Goal: Transaction & Acquisition: Purchase product/service

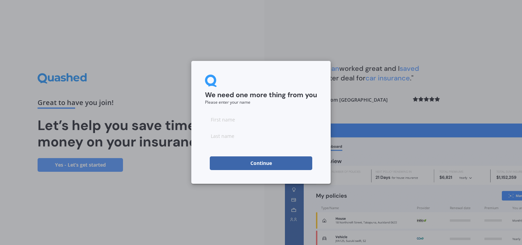
click at [242, 120] on input at bounding box center [261, 119] width 112 height 14
type input "[PERSON_NAME]"
click at [267, 162] on button "Continue" at bounding box center [261, 163] width 103 height 14
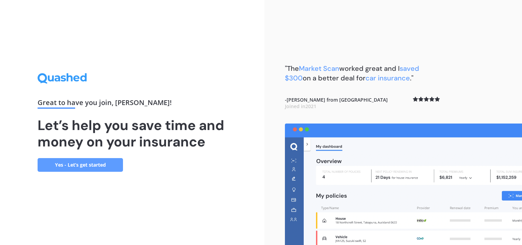
click at [93, 166] on link "Yes - Let’s get started" at bounding box center [80, 165] width 85 height 14
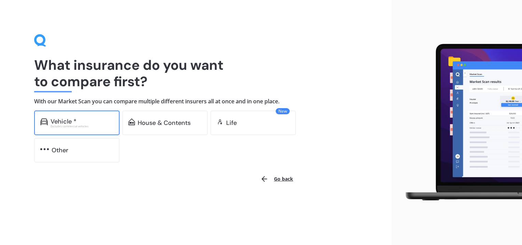
click at [81, 123] on div "Vehicle *" at bounding box center [82, 121] width 63 height 7
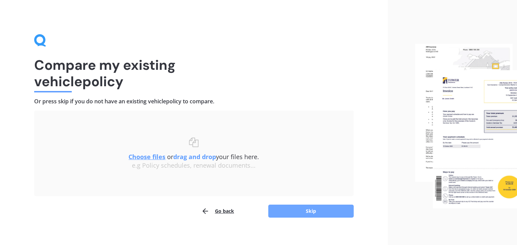
click at [306, 212] on button "Skip" at bounding box center [310, 210] width 85 height 13
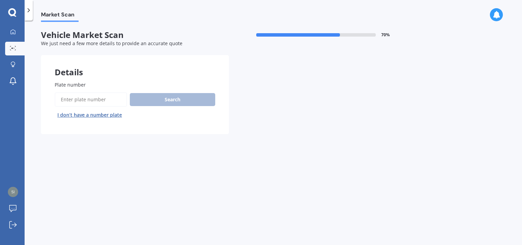
click at [312, 211] on div "Market Scan Vehicle Market Scan 70 % We just need a few more details to provide…" at bounding box center [274, 134] width 498 height 224
click at [85, 99] on input "Plate number" at bounding box center [91, 99] width 72 height 14
type input "lhe142"
click at [168, 96] on button "Search" at bounding box center [172, 99] width 85 height 13
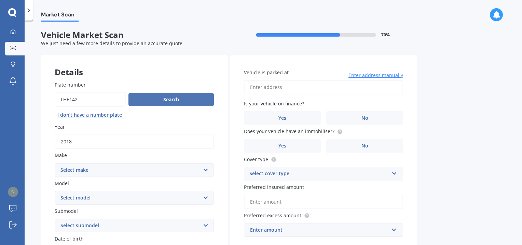
click at [176, 98] on button "Search" at bounding box center [171, 99] width 85 height 13
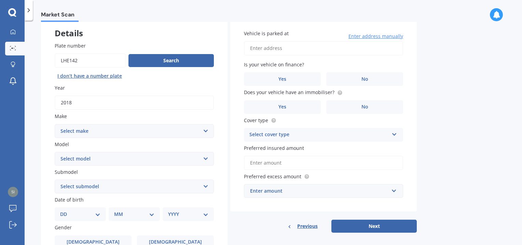
scroll to position [68, 0]
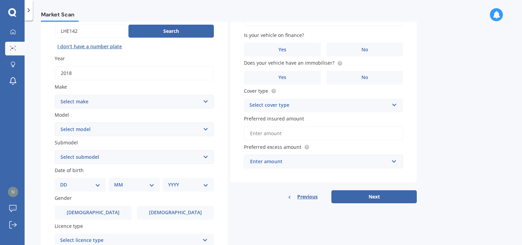
click at [202, 102] on select "Select make AC ALFA ROMEO ASTON MARTIN AUDI AUSTIN BEDFORD Bentley BMW BYD CADI…" at bounding box center [134, 102] width 159 height 14
select select "JEEP"
click at [55, 95] on select "Select make AC ALFA ROMEO ASTON MARTIN AUDI AUSTIN BEDFORD Bentley BMW BYD CADI…" at bounding box center [134, 102] width 159 height 14
click at [131, 128] on select "Select model Avenger Cherokee Commander Compass Gladiator Grand Cherokee Patrio…" at bounding box center [134, 129] width 159 height 14
select select "GRAND CHEROKEE"
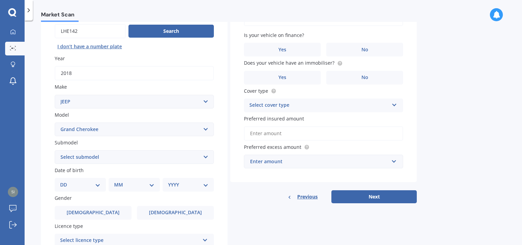
click at [55, 122] on select "Select model Avenger Cherokee Commander Compass Gladiator Grand Cherokee Patrio…" at bounding box center [134, 129] width 159 height 14
click at [148, 158] on select "Select submodel 6 Cyl Diesel 6 Cyl Petrol LIMITED 3.0L CRD LIMITED 3.6P4WD8A/SW…" at bounding box center [134, 157] width 159 height 14
select select "6 CYL DIESEL"
click at [55, 150] on select "Select submodel 6 Cyl Diesel 6 Cyl Petrol LIMITED 3.0L CRD LIMITED 3.6P4WD8A/SW…" at bounding box center [134, 157] width 159 height 14
click at [97, 186] on select "DD 01 02 03 04 05 06 07 08 09 10 11 12 13 14 15 16 17 18 19 20 21 22 23 24 25 2…" at bounding box center [80, 185] width 40 height 8
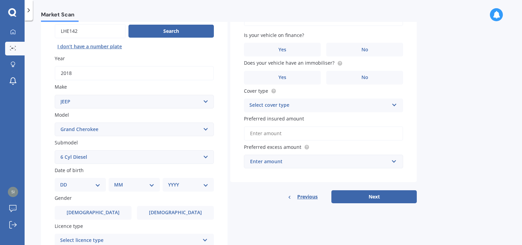
select select "19"
click at [66, 181] on select "DD 01 02 03 04 05 06 07 08 09 10 11 12 13 14 15 16 17 18 19 20 21 22 23 24 25 2…" at bounding box center [80, 185] width 40 height 8
click at [131, 187] on select "MM 01 02 03 04 05 06 07 08 09 10 11 12" at bounding box center [134, 185] width 40 height 8
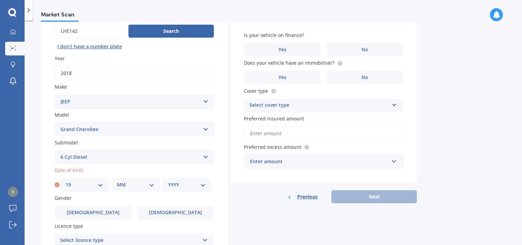
select select "04"
click at [117, 181] on select "MM 01 02 03 04 05 06 07 08 09 10 11 12" at bounding box center [136, 185] width 38 height 8
click at [187, 186] on select "YYYY 2025 2024 2023 2022 2021 2020 2019 2018 2017 2016 2015 2014 2013 2012 2011…" at bounding box center [187, 185] width 38 height 8
select select "1977"
click at [168, 181] on select "YYYY 2025 2024 2023 2022 2021 2020 2019 2018 2017 2016 2015 2014 2013 2012 2011…" at bounding box center [187, 185] width 38 height 8
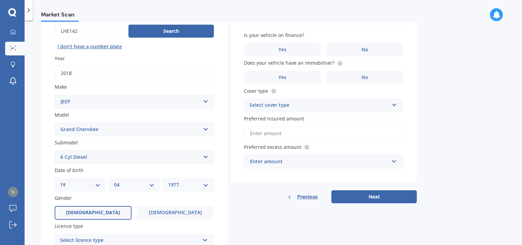
click at [110, 211] on label "[DEMOGRAPHIC_DATA]" at bounding box center [93, 213] width 77 height 14
click at [0, 0] on input "[DEMOGRAPHIC_DATA]" at bounding box center [0, 0] width 0 height 0
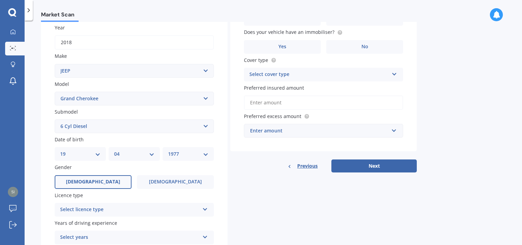
scroll to position [158, 0]
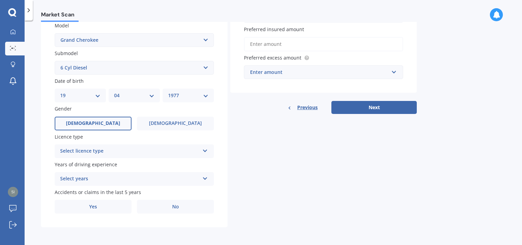
click at [140, 150] on div "Select licence type" at bounding box center [129, 151] width 139 height 8
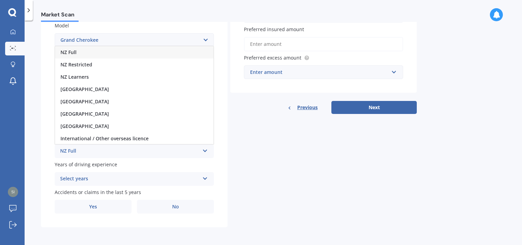
click at [168, 150] on div "NZ Full" at bounding box center [129, 151] width 139 height 8
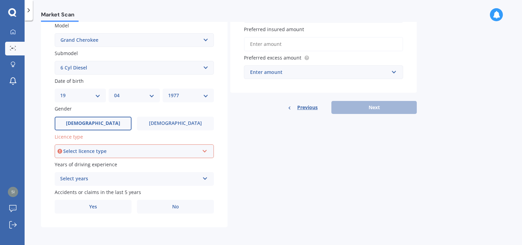
click at [205, 150] on icon at bounding box center [205, 149] width 6 height 5
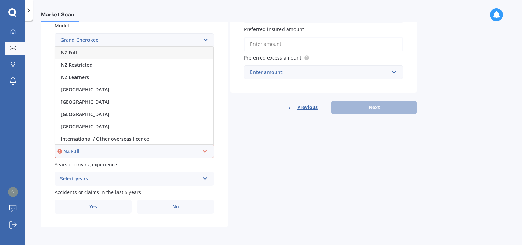
click at [207, 149] on icon at bounding box center [205, 149] width 6 height 5
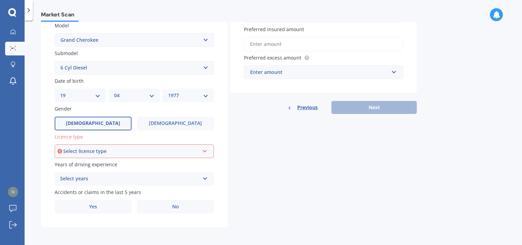
click at [208, 151] on div "Select licence type NZ Full NZ Restricted NZ Learners Australia United Kingdom …" at bounding box center [134, 151] width 159 height 14
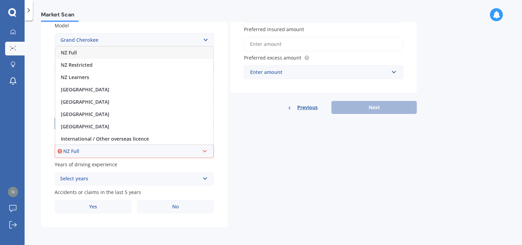
click at [88, 51] on div "NZ Full" at bounding box center [134, 52] width 158 height 12
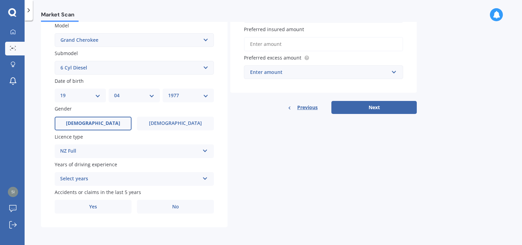
click at [144, 176] on div "Select years" at bounding box center [129, 179] width 139 height 8
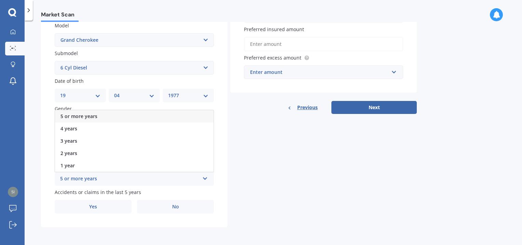
click at [114, 115] on div "5 or more years" at bounding box center [134, 116] width 159 height 12
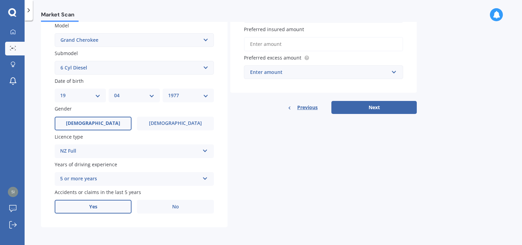
click at [98, 208] on label "Yes" at bounding box center [93, 207] width 77 height 14
click at [0, 0] on input "Yes" at bounding box center [0, 0] width 0 height 0
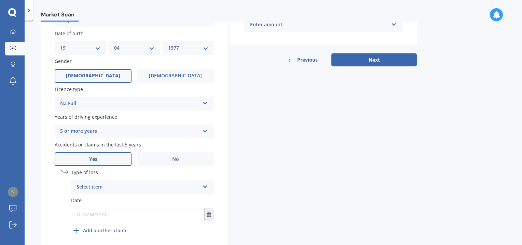
scroll to position [226, 0]
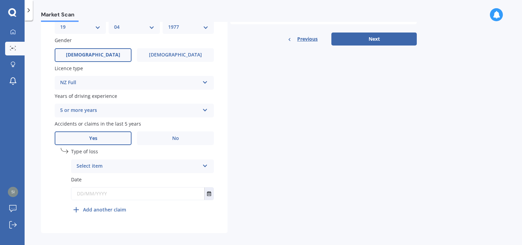
click at [181, 168] on div "Select item" at bounding box center [138, 166] width 123 height 8
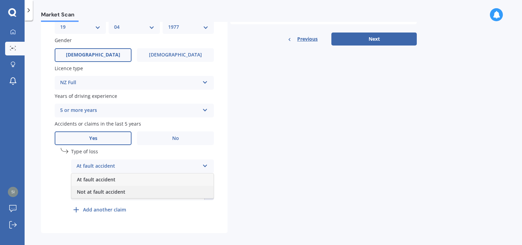
click at [134, 193] on div "Not at fault accident" at bounding box center [142, 192] width 142 height 12
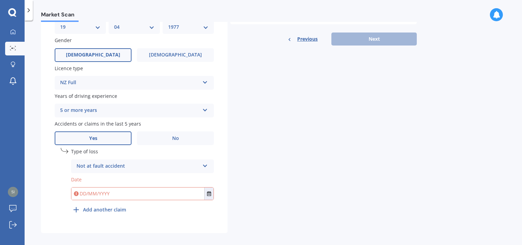
click at [131, 194] on input "text" at bounding box center [137, 193] width 133 height 12
type input "[DATE]"
click at [114, 209] on b "Add another claim" at bounding box center [104, 209] width 43 height 7
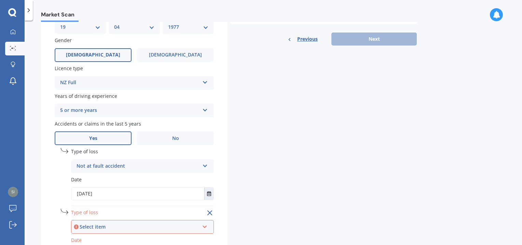
click at [114, 209] on label "Type of loss" at bounding box center [142, 212] width 143 height 7
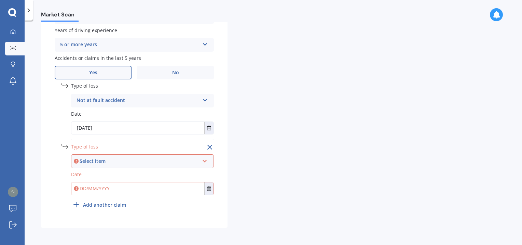
scroll to position [292, 0]
click at [129, 190] on input "text" at bounding box center [137, 188] width 133 height 12
click at [157, 160] on div "Select item" at bounding box center [140, 161] width 120 height 8
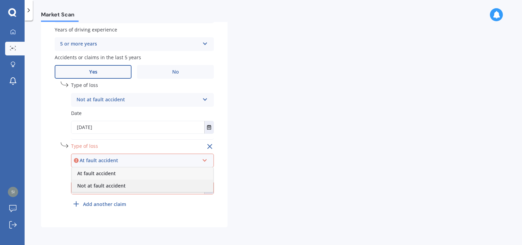
click at [114, 187] on span "Not at fault accident" at bounding box center [101, 185] width 49 height 6
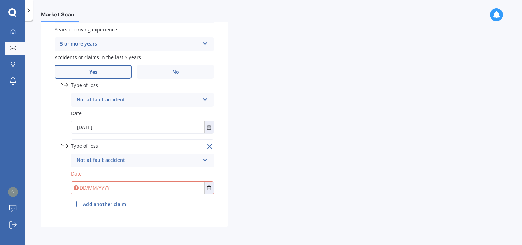
click at [114, 188] on input "text" at bounding box center [137, 188] width 133 height 12
type input "[DATE]"
click at [160, 204] on div "undefined 2 Remove Type of loss Not at fault accident At fault accident Not at …" at bounding box center [142, 176] width 143 height 68
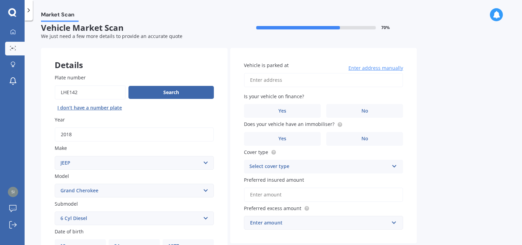
scroll to position [0, 0]
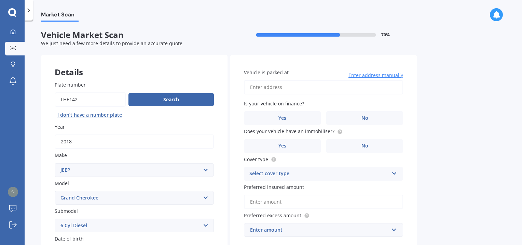
click at [276, 86] on input "Vehicle is parked at" at bounding box center [323, 87] width 159 height 14
type input "947 Old West Coast Road, RD 1, CHRISTCHURCH, 7671"
click at [349, 118] on label "No" at bounding box center [365, 118] width 77 height 14
click at [0, 0] on input "No" at bounding box center [0, 0] width 0 height 0
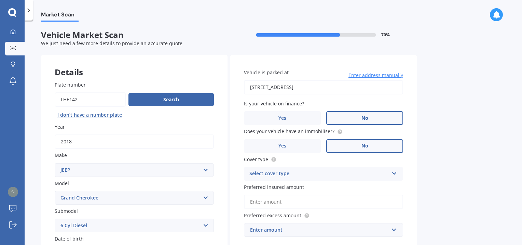
click at [362, 145] on span "No" at bounding box center [365, 146] width 7 height 6
click at [0, 0] on input "No" at bounding box center [0, 0] width 0 height 0
click at [354, 174] on div "Select cover type" at bounding box center [319, 174] width 139 height 8
click at [337, 187] on div "Comprehensive" at bounding box center [323, 187] width 159 height 12
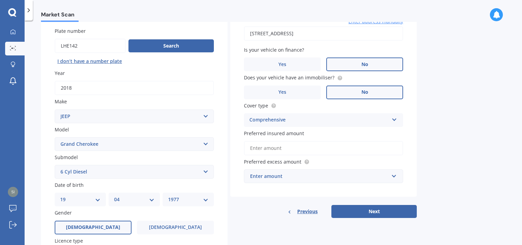
scroll to position [68, 0]
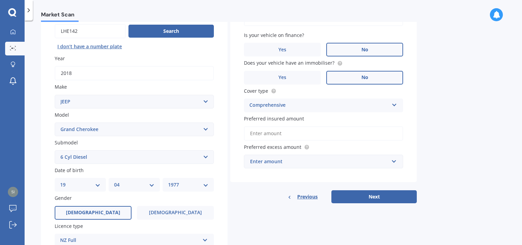
click at [325, 132] on input "Preferred insured amount" at bounding box center [323, 133] width 159 height 14
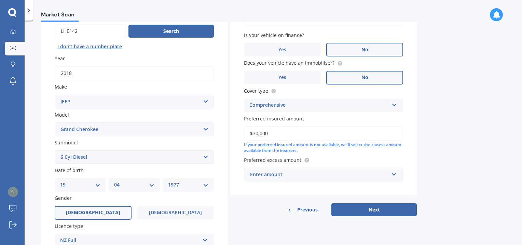
type input "$30,000"
click at [356, 156] on label "Preferred excess amount" at bounding box center [322, 159] width 157 height 7
click at [362, 174] on div "Enter amount" at bounding box center [319, 175] width 139 height 8
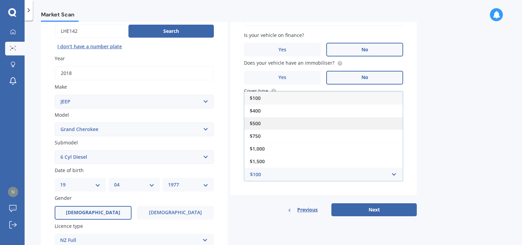
click at [289, 123] on div "$500" at bounding box center [323, 123] width 159 height 13
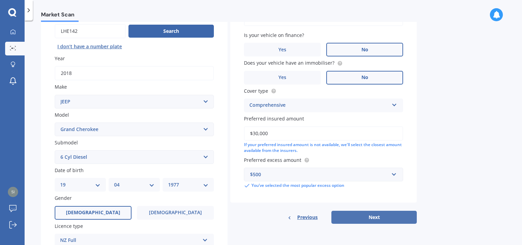
click at [377, 218] on button "Next" at bounding box center [374, 217] width 85 height 13
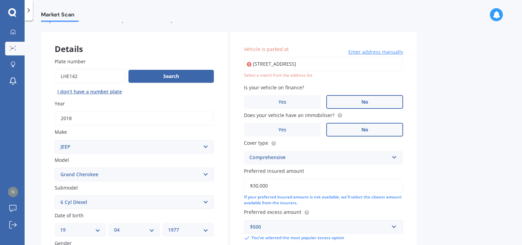
scroll to position [12, 0]
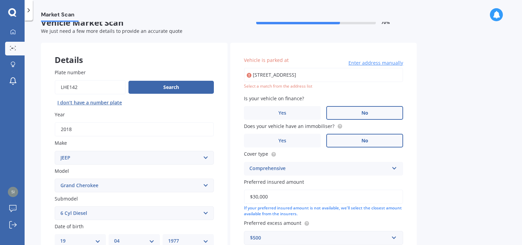
click at [321, 77] on input "947 Old West Coast Road, RD 1, CHRISTCHURCH, 7671" at bounding box center [323, 75] width 159 height 14
drag, startPoint x: 387, startPoint y: 75, endPoint x: 379, endPoint y: 75, distance: 8.2
click at [387, 75] on input "947 Old West Coast Road, RD 1, CHRISTCHURCH, 7671" at bounding box center [323, 75] width 159 height 14
type input "[STREET_ADDRESS]"
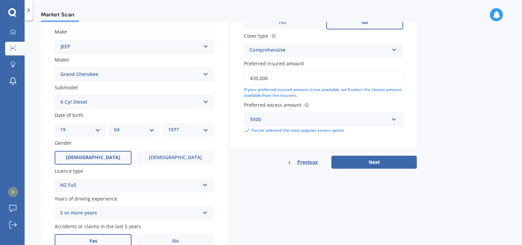
scroll to position [149, 0]
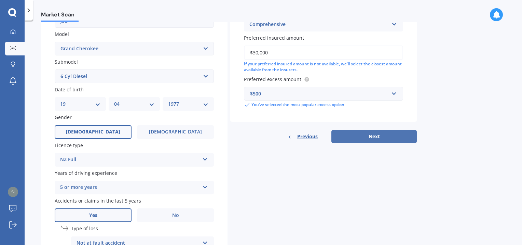
click at [397, 137] on button "Next" at bounding box center [374, 136] width 85 height 13
select select "19"
select select "04"
select select "1977"
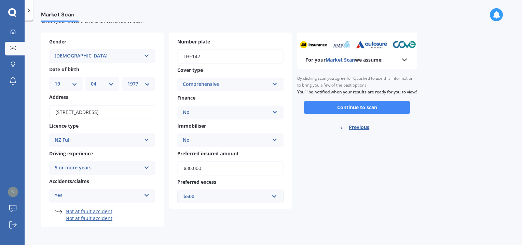
scroll to position [0, 0]
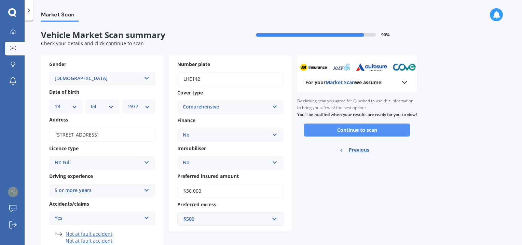
click at [368, 136] on button "Continue to scan" at bounding box center [357, 129] width 106 height 13
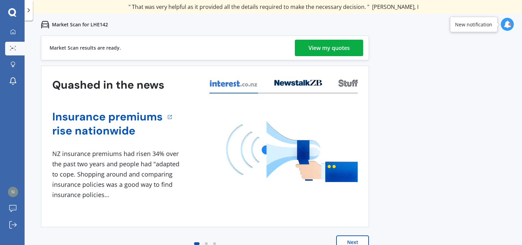
click at [331, 48] on div "View my quotes" at bounding box center [329, 48] width 41 height 16
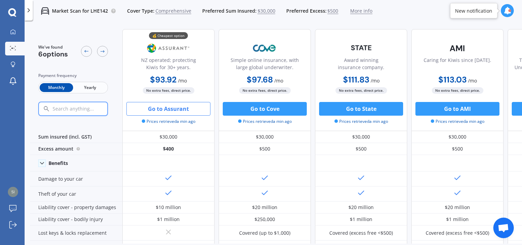
drag, startPoint x: 171, startPoint y: 109, endPoint x: 158, endPoint y: 110, distance: 13.7
click at [158, 110] on button "Go to Assurant" at bounding box center [169, 109] width 84 height 14
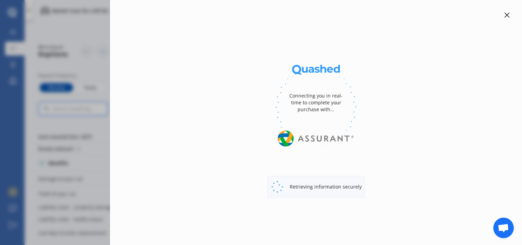
select select "Monthly"
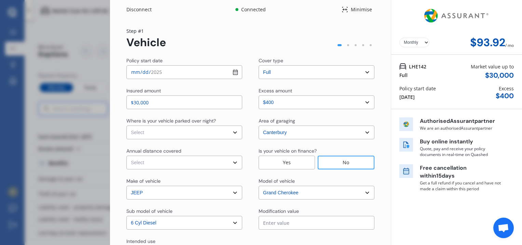
click at [209, 134] on select "Select In a garage On own property On street or road" at bounding box center [185, 132] width 116 height 14
select select "On own property"
click at [127, 125] on select "Select In a garage On own property On street or road" at bounding box center [185, 132] width 116 height 14
click at [178, 161] on select "Select Low (less than 15,000km per year) Average (15,000-30,000km per year) Hig…" at bounding box center [185, 163] width 116 height 14
select select "20000"
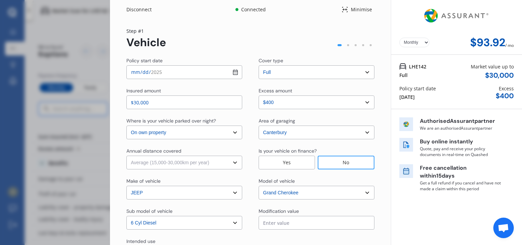
click at [127, 156] on select "Select Low (less than 15,000km per year) Average (15,000-30,000km per year) Hig…" at bounding box center [185, 163] width 116 height 14
click at [366, 103] on select "Select excess amount $400 $900 $1,400" at bounding box center [317, 102] width 116 height 14
click at [371, 89] on div "Excess amount" at bounding box center [317, 91] width 116 height 8
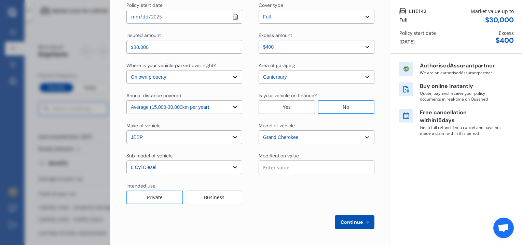
scroll to position [56, 0]
click at [343, 219] on span "Continue" at bounding box center [352, 221] width 25 height 5
select select "Mr"
select select "19"
select select "04"
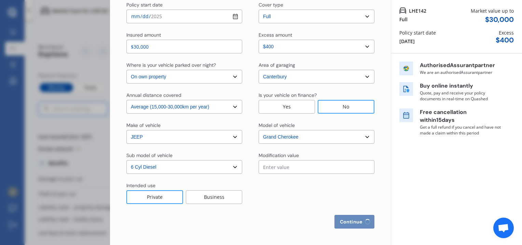
select select "1977"
select select "full"
select select "more than 4 years"
select select "[GEOGRAPHIC_DATA]"
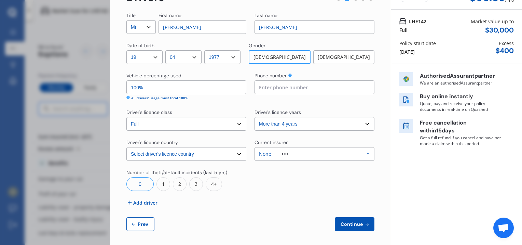
scroll to position [48, 0]
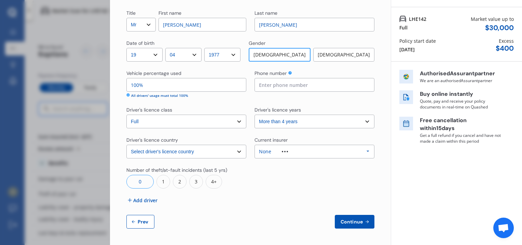
click at [144, 201] on span "Add driver" at bounding box center [145, 200] width 24 height 7
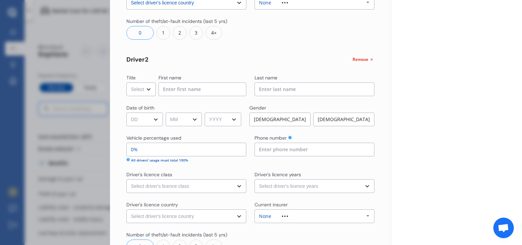
scroll to position [218, 0]
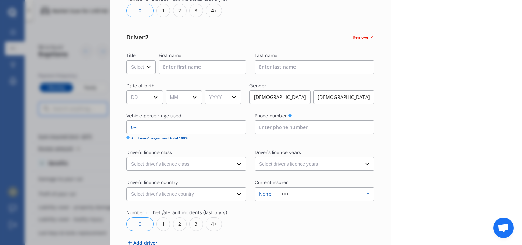
click at [147, 63] on select "Select Mr Mrs Miss Ms Dr" at bounding box center [141, 67] width 29 height 14
select select "Mrs"
click at [127, 60] on select "Select Mr Mrs Miss Ms Dr" at bounding box center [141, 67] width 29 height 14
click at [187, 67] on input at bounding box center [203, 67] width 88 height 14
type input "[PERSON_NAME]"
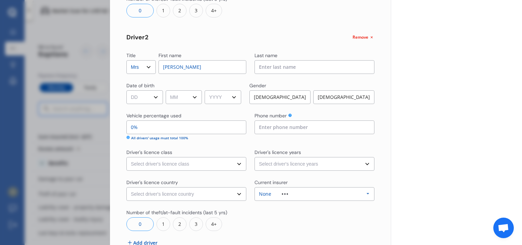
click at [281, 66] on input at bounding box center [315, 67] width 120 height 14
type input "[PERSON_NAME]"
click at [134, 95] on select "DD 01 02 03 04 05 06 07 08 09 10 11 12 13 14 15 16 17 18 19 20 21 22 23 24 25 2…" at bounding box center [145, 97] width 37 height 14
select select "16"
click at [127, 90] on select "DD 01 02 03 04 05 06 07 08 09 10 11 12 13 14 15 16 17 18 19 20 21 22 23 24 25 2…" at bounding box center [145, 97] width 37 height 14
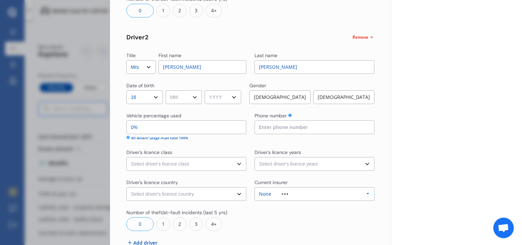
click at [189, 98] on select "MM 01 02 03 04 05 06 07 08 09 10 11 12" at bounding box center [184, 97] width 37 height 14
select select "02"
click at [167, 90] on select "MM 01 02 03 04 05 06 07 08 09 10 11 12" at bounding box center [184, 97] width 37 height 14
click at [228, 98] on select "YYYY 2009 2008 2007 2006 2005 2004 2003 2002 2001 2000 1999 1998 1997 1996 1995…" at bounding box center [223, 97] width 37 height 14
select select "1979"
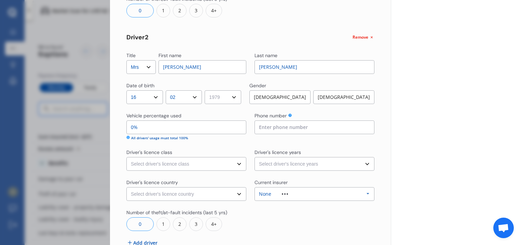
click at [207, 90] on select "YYYY 2009 2008 2007 2006 2005 2004 2003 2002 2001 2000 1999 1998 1997 1996 1995…" at bounding box center [223, 97] width 37 height 14
click at [346, 96] on div "[DEMOGRAPHIC_DATA]" at bounding box center [344, 97] width 61 height 14
click at [148, 126] on input "0%" at bounding box center [187, 127] width 120 height 14
type input "91%"
type input "0%"
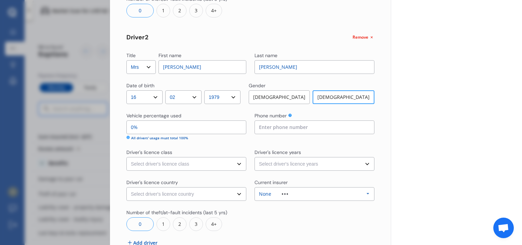
type input "100%"
type input "91%"
type input "9%"
type input "1%"
type input "99%"
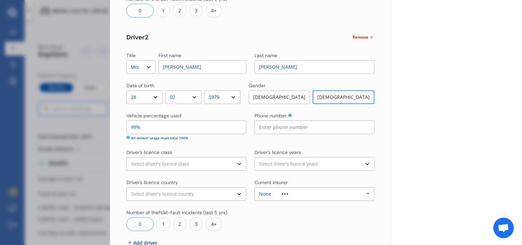
click at [198, 165] on select "Select driver's licence class None Learner Restricted Full" at bounding box center [187, 164] width 120 height 14
select select "full"
click at [127, 157] on select "Select driver's licence class None Learner Restricted Full" at bounding box center [187, 164] width 120 height 14
click at [213, 197] on select "Select driver's licence country [GEOGRAPHIC_DATA] [GEOGRAPHIC_DATA] [GEOGRAPHIC…" at bounding box center [187, 194] width 120 height 14
select select "[GEOGRAPHIC_DATA]"
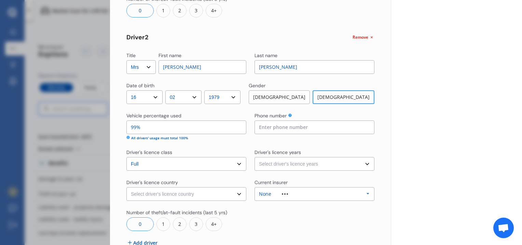
click at [127, 187] on select "Select driver's licence country [GEOGRAPHIC_DATA] [GEOGRAPHIC_DATA] [GEOGRAPHIC…" at bounding box center [187, 194] width 120 height 14
click at [144, 222] on div "0" at bounding box center [140, 224] width 27 height 14
click at [285, 128] on input at bounding box center [315, 127] width 120 height 14
type input "0212591259"
click at [313, 150] on div "Driver's licence years" at bounding box center [315, 153] width 120 height 8
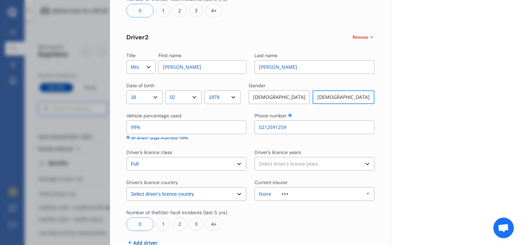
click at [311, 160] on select "Select driver's licence years Less than 1 year 1-2 years 2-4 years More than 4 …" at bounding box center [315, 164] width 120 height 14
select select "more than 4 years"
click at [255, 157] on select "Select driver's licence years Less than 1 year 1-2 years 2-4 years More than 4 …" at bounding box center [315, 164] width 120 height 14
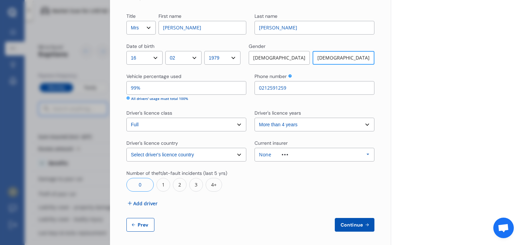
scroll to position [261, 0]
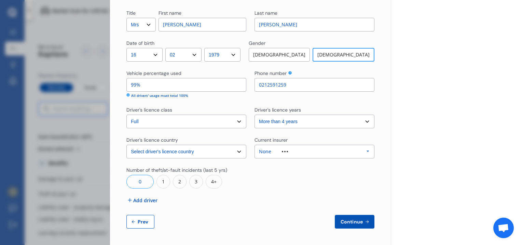
click at [356, 151] on div "None Allianz AAI AMI IAG - NZI/State Lumley Vero Unknown Other Insurer None Pro…" at bounding box center [315, 152] width 120 height 14
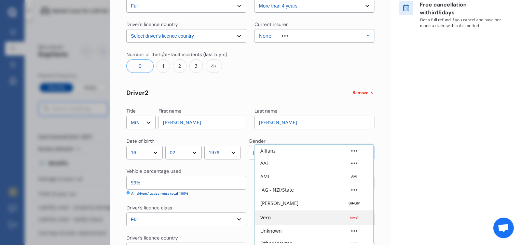
scroll to position [158, 0]
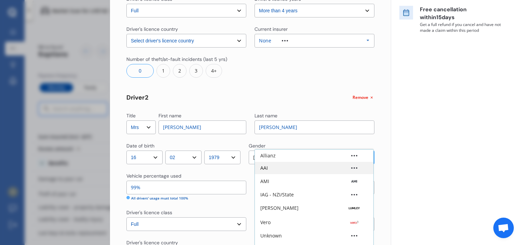
click at [295, 170] on div "AAI" at bounding box center [315, 167] width 108 height 5
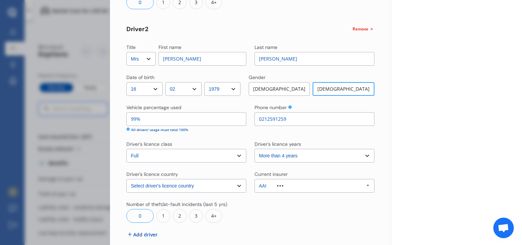
scroll to position [261, 0]
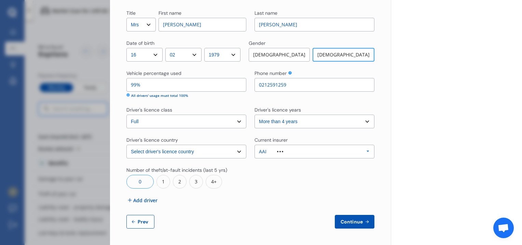
click at [352, 222] on span "Continue" at bounding box center [352, 221] width 25 height 5
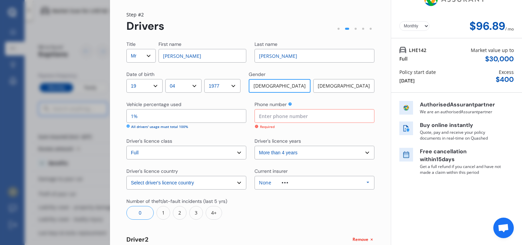
scroll to position [15, 0]
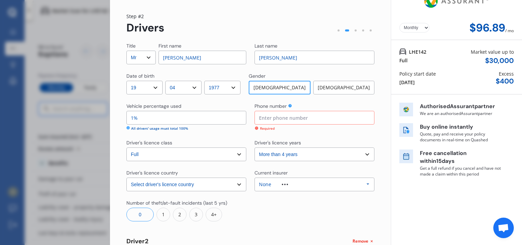
click at [282, 118] on input at bounding box center [315, 118] width 120 height 14
type input "0211087755"
click at [346, 186] on div "None Allianz AAI AMI IAG - NZI/State Lumley Vero Unknown Other Insurer None Pro…" at bounding box center [315, 184] width 120 height 14
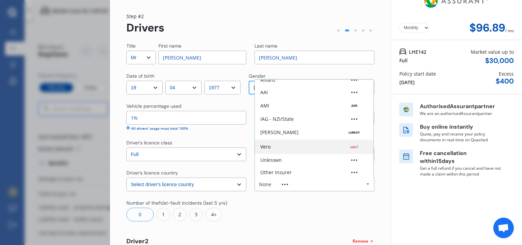
scroll to position [0, 0]
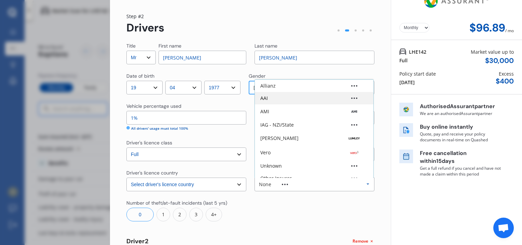
click at [294, 97] on div "AAI" at bounding box center [315, 98] width 108 height 5
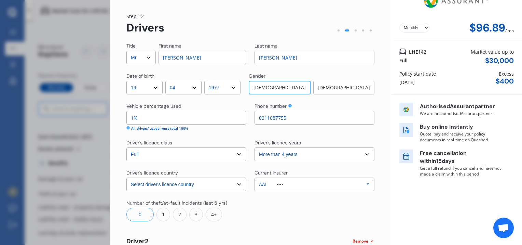
click at [294, 215] on div at bounding box center [315, 210] width 120 height 22
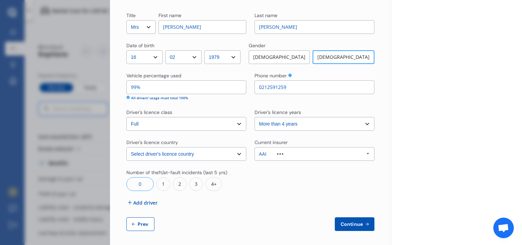
scroll to position [261, 0]
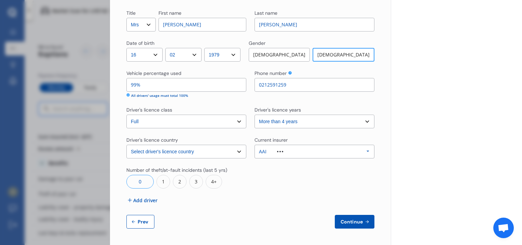
click at [348, 151] on div "AAI Allianz AAI AMI IAG - NZI/State Lumley Vero Unknown Other Insurer None Prot…" at bounding box center [315, 152] width 120 height 14
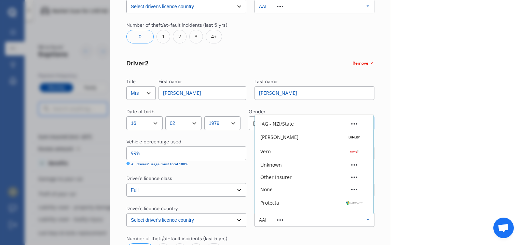
scroll to position [45, 0]
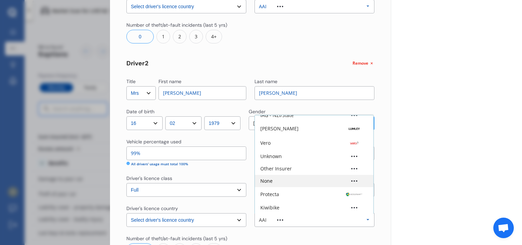
click at [301, 181] on div "None" at bounding box center [315, 180] width 108 height 5
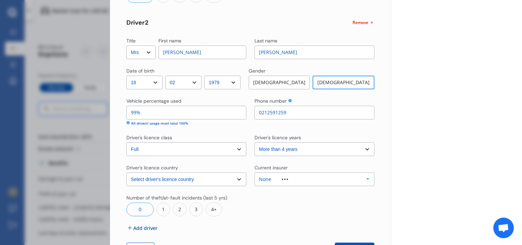
scroll to position [261, 0]
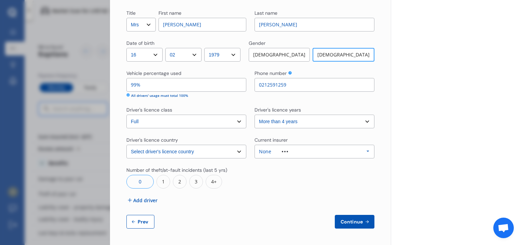
click at [353, 224] on span "Continue" at bounding box center [352, 221] width 25 height 5
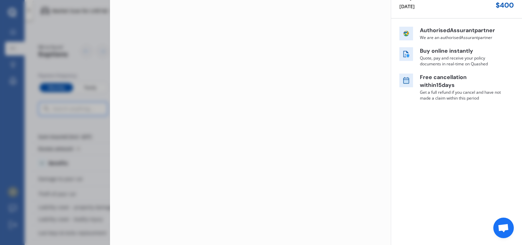
scroll to position [0, 0]
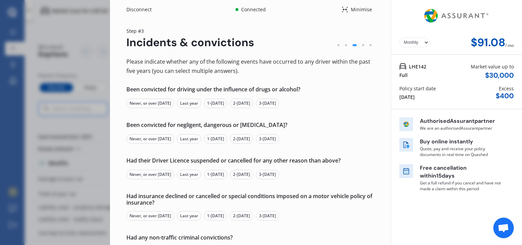
click at [156, 103] on div "Never, or over [DATE]" at bounding box center [151, 103] width 48 height 10
click at [159, 140] on div "Never, or over [DATE]" at bounding box center [151, 139] width 48 height 10
click at [158, 174] on div "Never, or over [DATE]" at bounding box center [151, 175] width 48 height 10
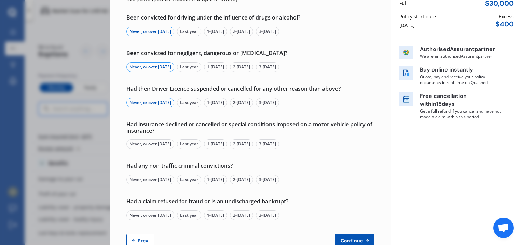
scroll to position [91, 0]
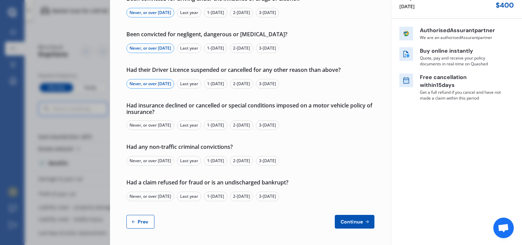
click at [163, 125] on div "Never, or over [DATE]" at bounding box center [151, 125] width 48 height 10
click at [161, 163] on div "Never, or over [DATE]" at bounding box center [151, 161] width 48 height 10
click at [158, 197] on div "Never, or over [DATE]" at bounding box center [151, 196] width 48 height 10
click at [341, 222] on span "Continue" at bounding box center [352, 221] width 25 height 5
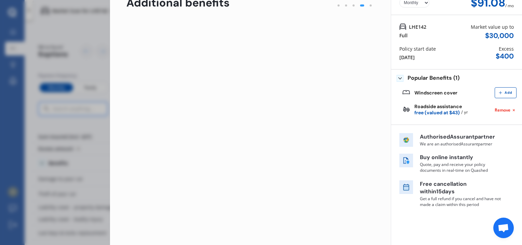
scroll to position [0, 0]
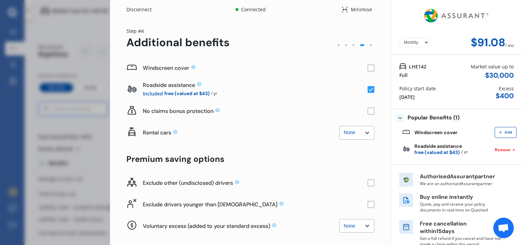
click at [368, 68] on rect at bounding box center [371, 68] width 7 height 7
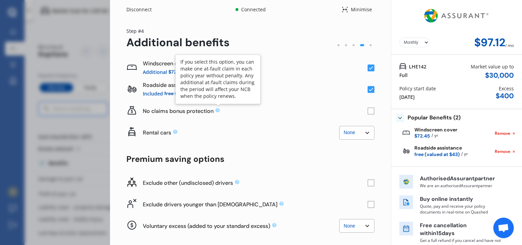
click at [217, 110] on icon at bounding box center [218, 110] width 4 height 4
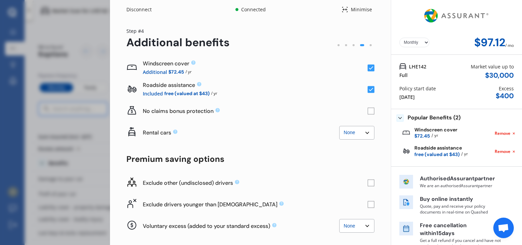
click at [217, 110] on icon at bounding box center [218, 110] width 4 height 4
click at [230, 114] on div "No claims bonus protection" at bounding box center [255, 110] width 225 height 7
click at [369, 111] on rect at bounding box center [371, 111] width 7 height 7
click at [368, 111] on rect at bounding box center [371, 111] width 7 height 7
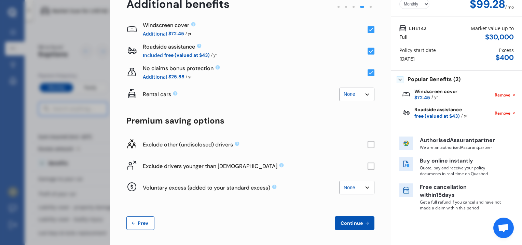
scroll to position [40, 0]
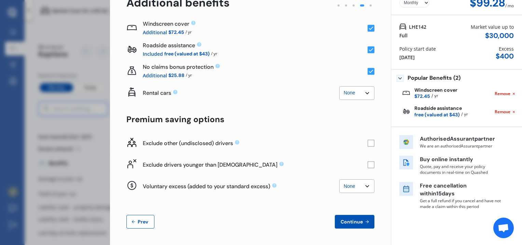
click at [362, 184] on select "None $500 $1,000" at bounding box center [357, 186] width 35 height 14
click at [306, 175] on div "Exclude drivers younger than [DEMOGRAPHIC_DATA]" at bounding box center [251, 165] width 248 height 22
click at [347, 222] on span "Continue" at bounding box center [352, 221] width 25 height 5
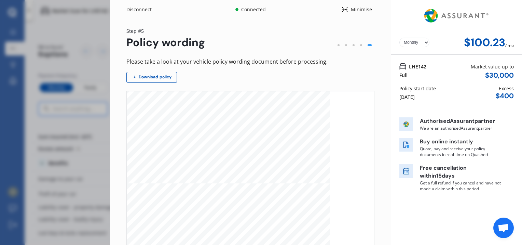
scroll to position [2487, 0]
click at [38, 124] on div "Disconnect Connected Minimise Yearly Monthly $100.23 / mo Step # 5 Policy wordi…" at bounding box center [261, 122] width 522 height 245
click at [358, 44] on div at bounding box center [362, 45] width 8 height 8
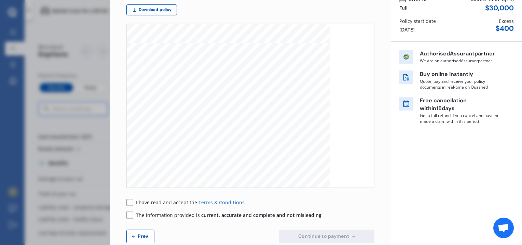
scroll to position [82, 0]
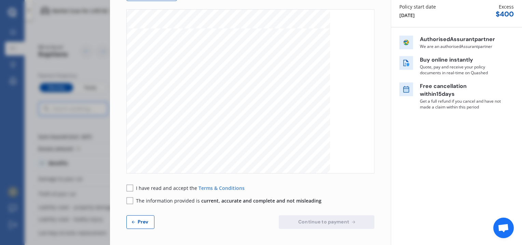
click at [131, 188] on rect at bounding box center [130, 187] width 7 height 7
click at [130, 198] on rect at bounding box center [130, 200] width 7 height 7
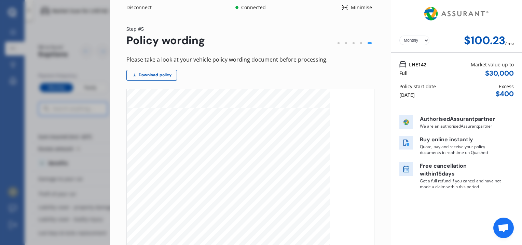
scroll to position [0, 0]
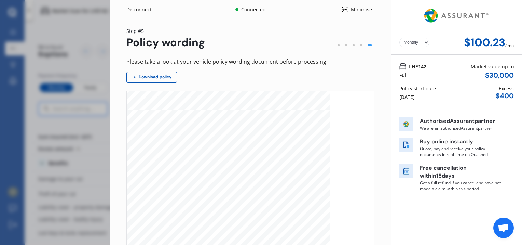
click at [36, 31] on div "Disconnect Connected Minimise Yearly Monthly $100.23 / mo Step # 5 Policy wordi…" at bounding box center [261, 122] width 522 height 245
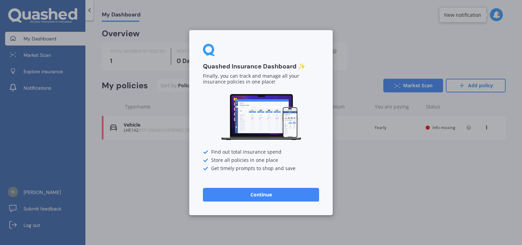
click at [293, 194] on button "Continue" at bounding box center [261, 194] width 116 height 14
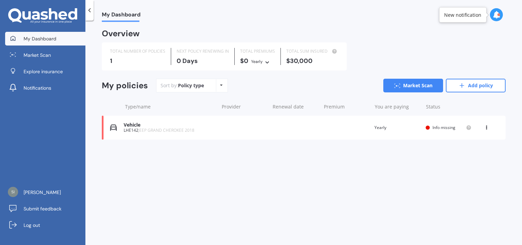
click at [267, 62] on icon at bounding box center [267, 61] width 5 height 4
click at [237, 75] on div "Overview TOTAL NUMBER OF POLICIES 1 NEXT POLICY RENEWING [DATE] TOTAL PREMIUMS …" at bounding box center [304, 93] width 404 height 126
click at [488, 126] on icon at bounding box center [486, 126] width 5 height 4
click at [384, 165] on div "My Dashboard Overview TOTAL NUMBER OF POLICIES 1 NEXT POLICY RENEWING [DATE] TO…" at bounding box center [303, 134] width 437 height 224
click at [437, 125] on span "Info missing" at bounding box center [444, 127] width 23 height 6
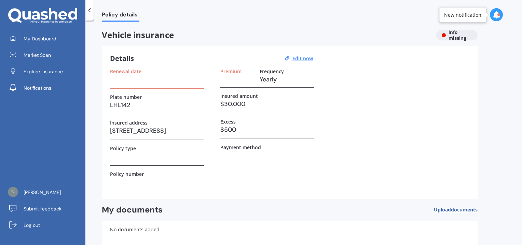
click at [453, 31] on div "Vehicle insurance Info missing" at bounding box center [290, 35] width 376 height 10
click at [44, 37] on span "My Dashboard" at bounding box center [40, 38] width 33 height 7
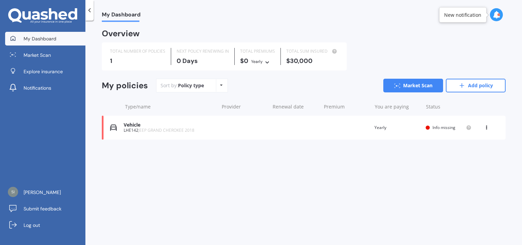
click at [222, 86] on div "Policy type Alphabetical Date added Renewing next" at bounding box center [221, 85] width 11 height 12
click at [250, 85] on div "Sort by: Policy type Policy type Alphabetical Date added Renewing next Market S…" at bounding box center [331, 86] width 350 height 14
click at [307, 59] on div "$30,000" at bounding box center [313, 60] width 52 height 7
click at [467, 84] on link "Add policy" at bounding box center [476, 86] width 60 height 14
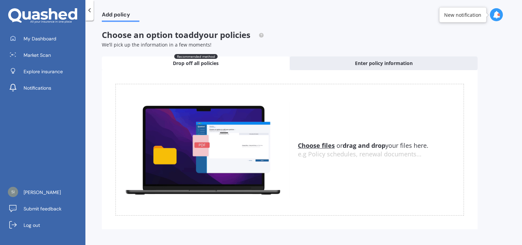
scroll to position [4, 0]
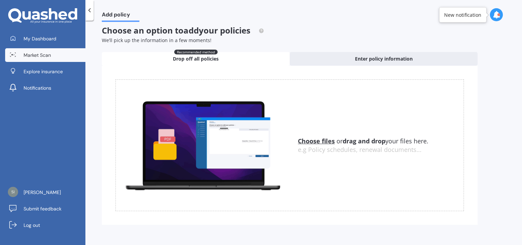
click at [26, 56] on span "Market Scan" at bounding box center [37, 55] width 27 height 7
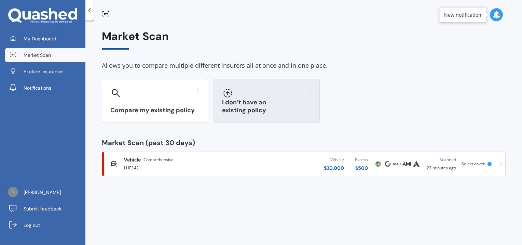
click at [270, 107] on h3 "I don’t have an existing policy" at bounding box center [266, 106] width 89 height 16
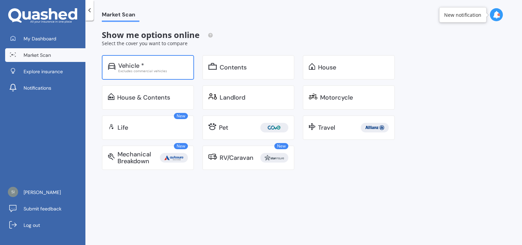
click at [156, 67] on div "Vehicle *" at bounding box center [153, 65] width 70 height 7
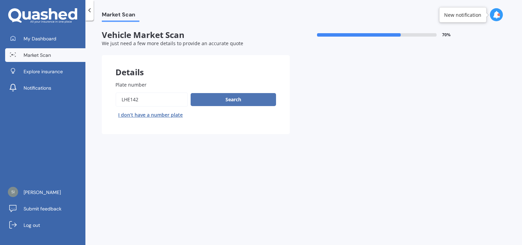
click at [223, 99] on button "Search" at bounding box center [233, 99] width 85 height 13
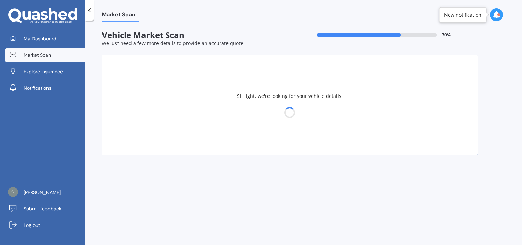
select select "19"
select select "04"
select select "1977"
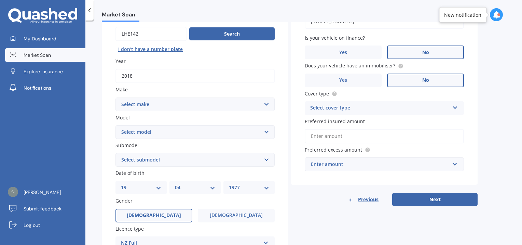
scroll to position [68, 0]
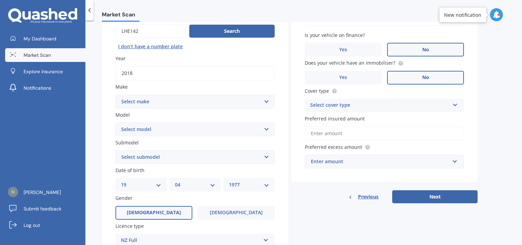
click at [231, 103] on select "Select make AC ALFA ROMEO ASTON MARTIN AUDI AUSTIN BEDFORD Bentley BMW BYD CADI…" at bounding box center [195, 102] width 159 height 14
select select "JEEP"
click at [116, 95] on select "Select make AC ALFA ROMEO ASTON MARTIN AUDI AUSTIN BEDFORD Bentley BMW BYD CADI…" at bounding box center [195, 102] width 159 height 14
click at [174, 132] on select "Select model Avenger Cherokee Commander Compass Gladiator Grand Cherokee Patrio…" at bounding box center [195, 129] width 159 height 14
select select "GRAND CHEROKEE"
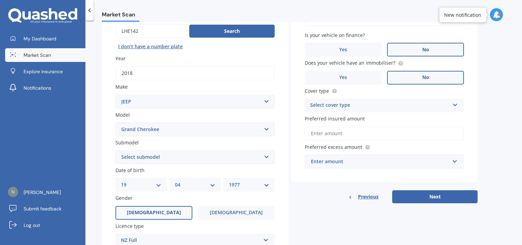
click at [116, 122] on select "Select model Avenger Cherokee Commander Compass Gladiator Grand Cherokee Patrio…" at bounding box center [195, 129] width 159 height 14
click at [176, 157] on select "Select submodel 6 Cyl Diesel 6 Cyl Petrol LIMITED 3.0L CRD LIMITED 3.6P4WD8A/SW…" at bounding box center [195, 157] width 159 height 14
select select "6 CYL DIESEL"
click at [116, 150] on select "Select submodel 6 Cyl Diesel 6 Cyl Petrol LIMITED 3.0L CRD LIMITED 3.6P4WD8A/SW…" at bounding box center [195, 157] width 159 height 14
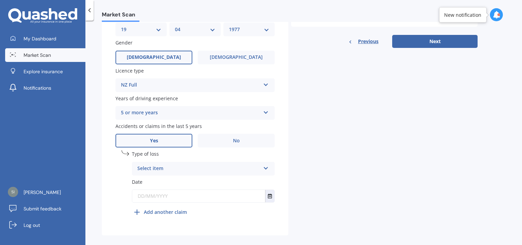
scroll to position [232, 0]
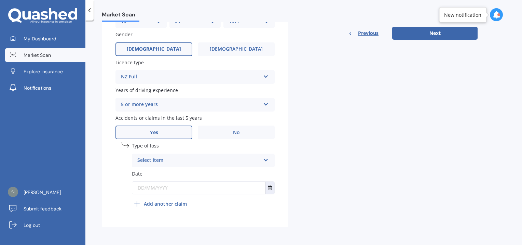
click at [246, 161] on div "Select item" at bounding box center [198, 160] width 123 height 8
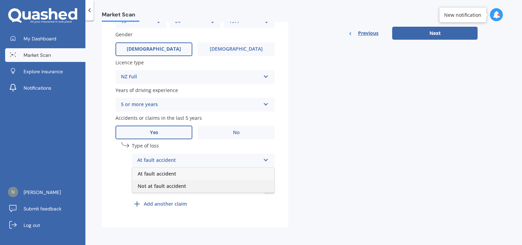
click at [211, 184] on div "Not at fault accident" at bounding box center [203, 186] width 142 height 12
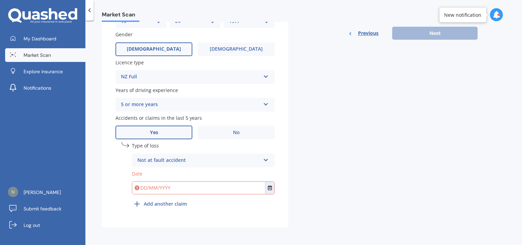
click at [198, 189] on input "text" at bounding box center [198, 188] width 133 height 12
type input "[DATE]"
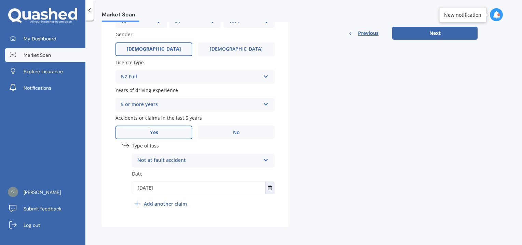
click at [155, 202] on b "Add another claim" at bounding box center [165, 203] width 43 height 7
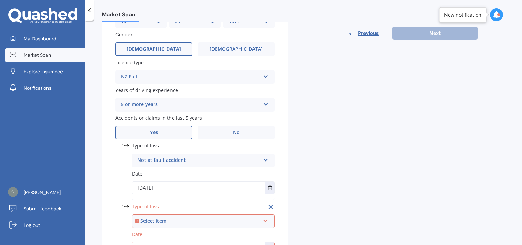
click at [168, 221] on div "Select item" at bounding box center [201, 221] width 120 height 8
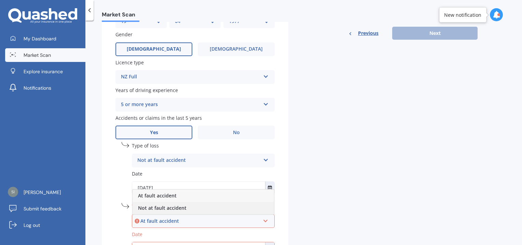
click at [174, 209] on span "Not at fault accident" at bounding box center [162, 207] width 49 height 6
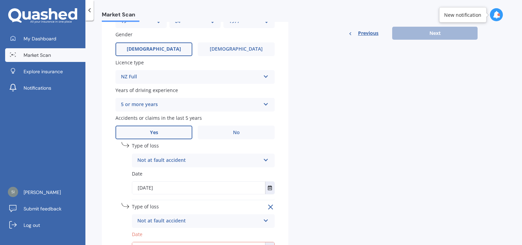
scroll to position [292, 0]
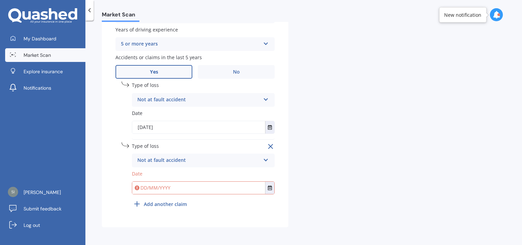
click at [160, 188] on input "text" at bounding box center [198, 188] width 133 height 12
type input "[DATE]"
click at [253, 216] on div "Plate number Search I don’t have a number plate Year [DATE] Make Select make AC…" at bounding box center [195, 1] width 187 height 452
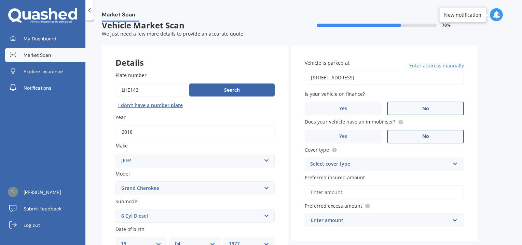
scroll to position [0, 0]
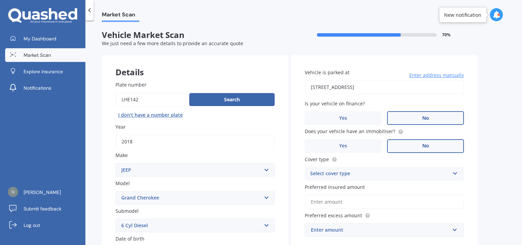
click at [389, 171] on div "Select cover type" at bounding box center [379, 174] width 139 height 8
click at [367, 188] on div "Comprehensive" at bounding box center [384, 187] width 159 height 12
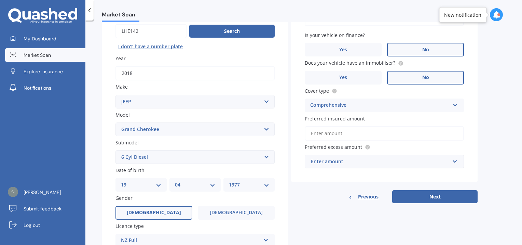
click at [381, 133] on input "Preferred insured amount" at bounding box center [384, 133] width 159 height 14
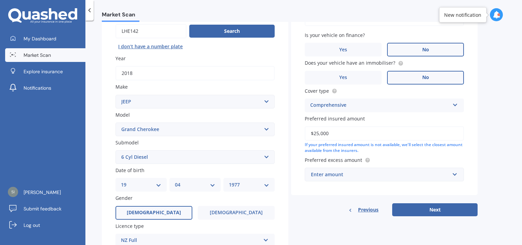
type input "$25,000"
click at [400, 156] on label "Preferred excess amount" at bounding box center [383, 159] width 157 height 7
click at [420, 178] on div "Enter amount" at bounding box center [380, 175] width 139 height 8
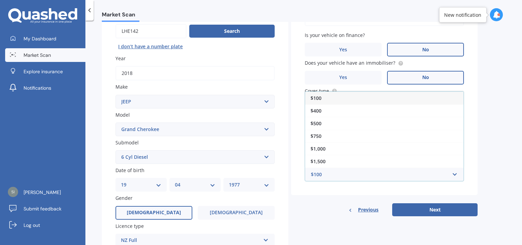
click at [368, 98] on div "$100" at bounding box center [384, 98] width 159 height 13
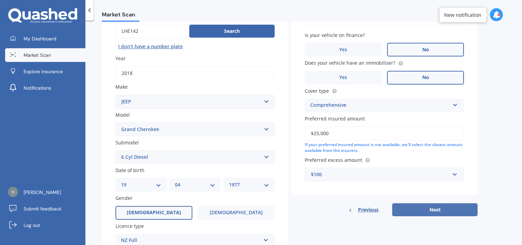
click at [425, 209] on button "Next" at bounding box center [435, 209] width 85 height 13
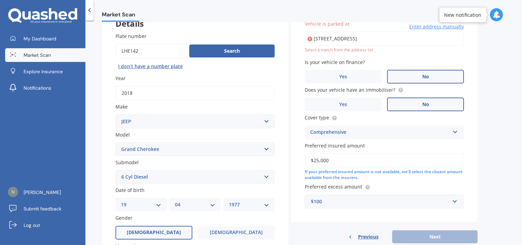
scroll to position [46, 0]
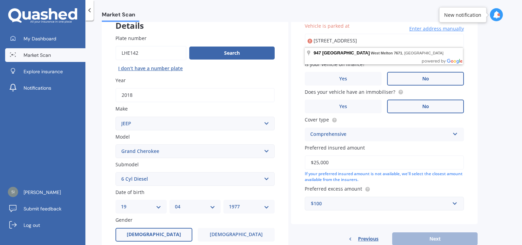
click at [425, 41] on input "[STREET_ADDRESS]" at bounding box center [384, 41] width 159 height 14
type input "[STREET_ADDRESS]"
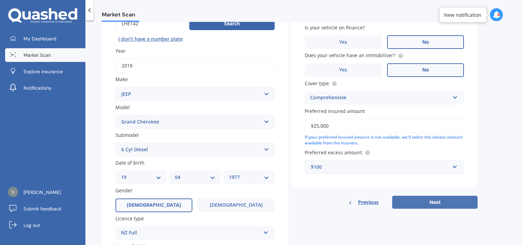
scroll to position [149, 0]
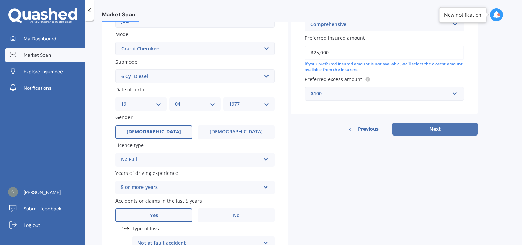
click at [432, 127] on button "Next" at bounding box center [435, 128] width 85 height 13
select select "19"
select select "04"
select select "1977"
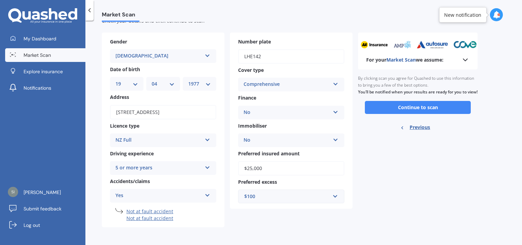
scroll to position [0, 0]
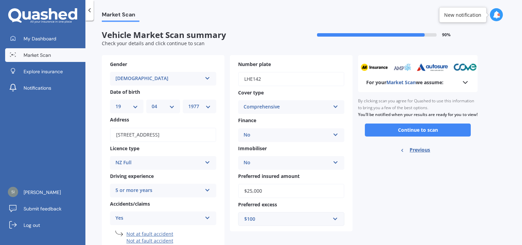
click at [90, 12] on polyline at bounding box center [90, 10] width 2 height 3
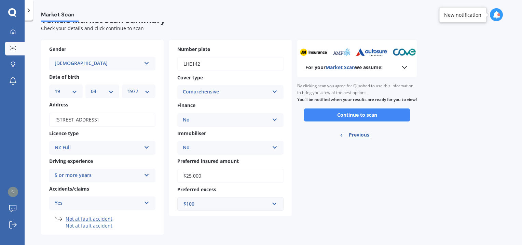
scroll to position [23, 0]
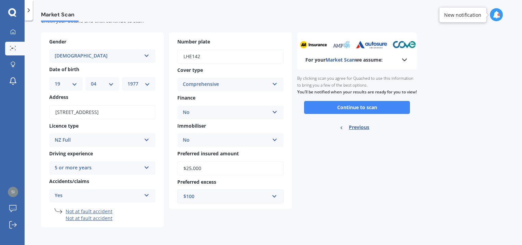
click at [355, 132] on span "Previous" at bounding box center [359, 127] width 21 height 10
select select "JEEP"
select select "GRAND CHEROKEE"
select select "6 CYL DIESEL"
select select "19"
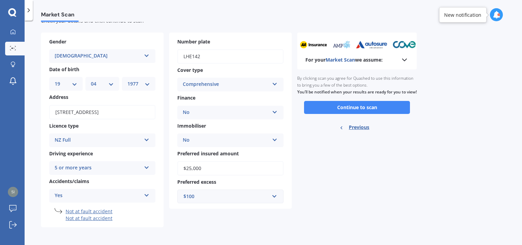
select select "04"
select select "1977"
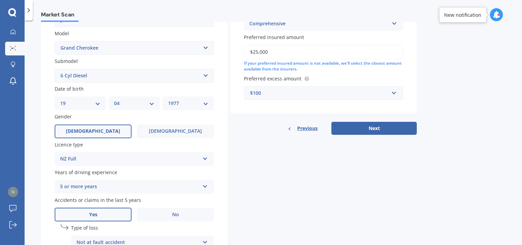
scroll to position [190, 0]
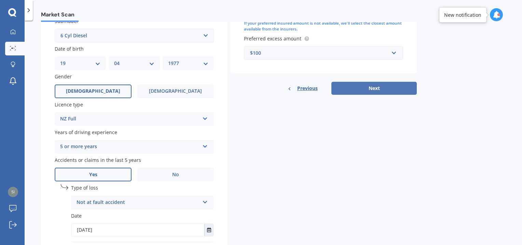
click at [376, 87] on button "Next" at bounding box center [374, 88] width 85 height 13
select select "19"
select select "04"
select select "1977"
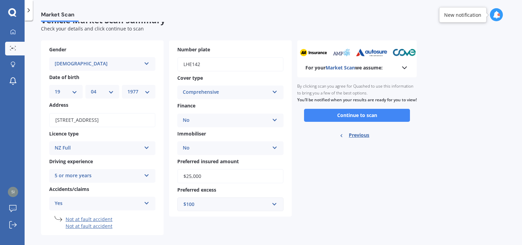
scroll to position [23, 0]
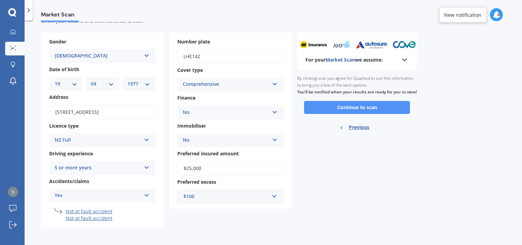
click at [380, 114] on button "Continue to scan" at bounding box center [357, 107] width 106 height 13
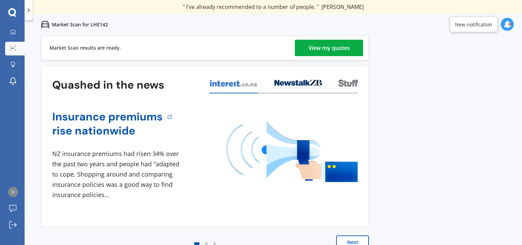
click at [309, 49] on div "View my quotes" at bounding box center [329, 48] width 41 height 16
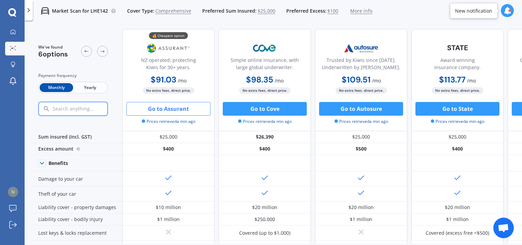
click at [170, 109] on button "Go to Assurant" at bounding box center [169, 109] width 84 height 14
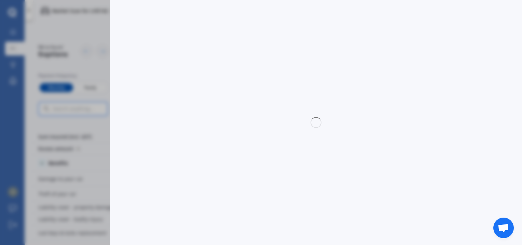
select select "Monthly"
select select "full"
select select "0"
select select "Canterbury"
select select "JEEP"
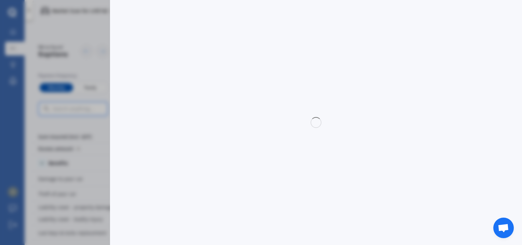
select select "GRAND CHEROKEE"
select select "6 CYL DIESEL"
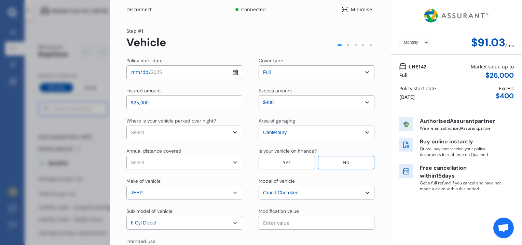
click at [215, 131] on select "Select In a garage On own property On street or road" at bounding box center [185, 132] width 116 height 14
select select "On own property"
click at [127, 125] on select "Select In a garage On own property On street or road" at bounding box center [185, 132] width 116 height 14
click at [172, 162] on select "Select Low (less than 15,000km per year) Average (15,000-30,000km per year) Hig…" at bounding box center [185, 163] width 116 height 14
select select "20000"
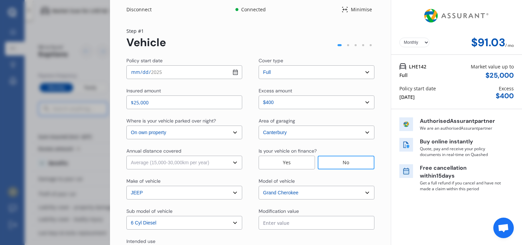
click at [127, 156] on select "Select Low (less than 15,000km per year) Average (15,000-30,000km per year) Hig…" at bounding box center [185, 163] width 116 height 14
click at [365, 103] on select "Select excess amount $400 $900 $1,400" at bounding box center [317, 102] width 116 height 14
click at [380, 102] on div "Yearly Monthly $91.03 / mo Step # 1 Vehicle Policy start date [DATE] Cover type…" at bounding box center [250, 159] width 281 height 281
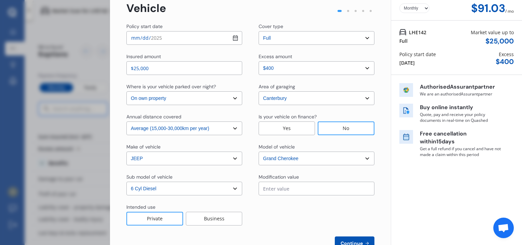
scroll to position [56, 0]
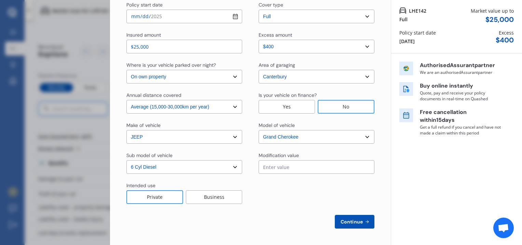
click at [347, 220] on span "Continue" at bounding box center [352, 221] width 25 height 5
select select "Mr"
select select "19"
select select "04"
select select "1977"
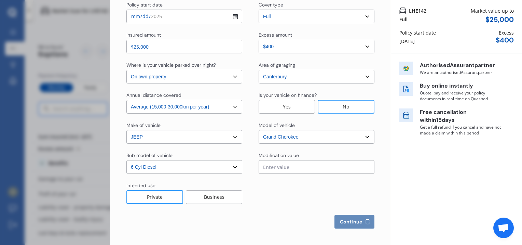
select select "full"
select select "more than 4 years"
select select "[GEOGRAPHIC_DATA]"
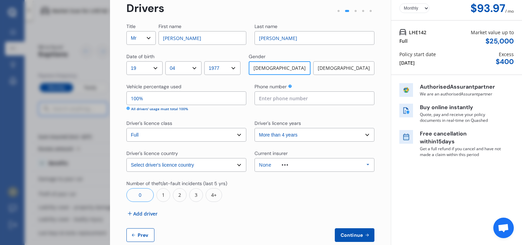
scroll to position [48, 0]
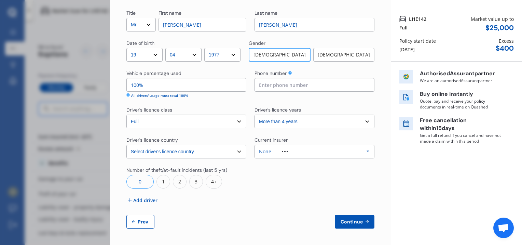
click at [155, 200] on span "Add driver" at bounding box center [145, 200] width 24 height 7
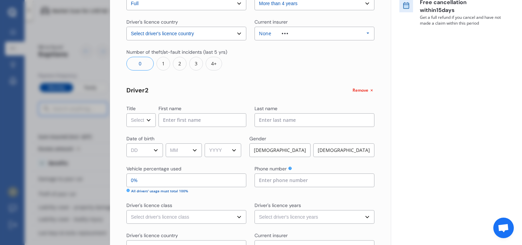
scroll to position [184, 0]
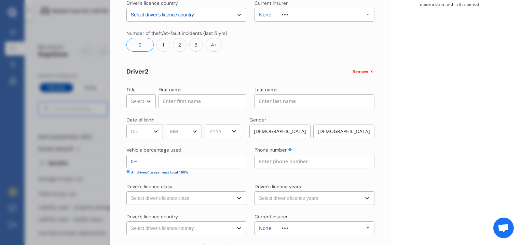
click at [142, 98] on select "Select Mr Mrs Miss Ms Dr" at bounding box center [141, 101] width 29 height 14
select select "Mrs"
click at [127, 94] on select "Select Mr Mrs Miss Ms Dr" at bounding box center [141, 101] width 29 height 14
click at [178, 105] on input at bounding box center [203, 101] width 88 height 14
type input "[PERSON_NAME]"
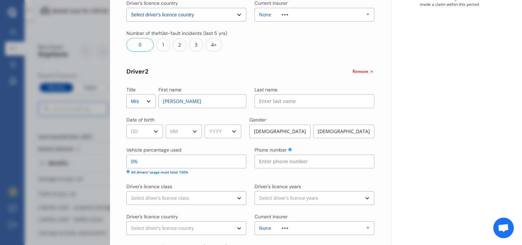
click at [280, 101] on input at bounding box center [315, 101] width 120 height 14
type input "[PERSON_NAME]"
click at [150, 129] on select "DD 01 02 03 04 05 06 07 08 09 10 11 12 13 14 15 16 17 18 19 20 21 22 23 24 25 2…" at bounding box center [145, 131] width 37 height 14
select select "16"
click at [127, 124] on select "DD 01 02 03 04 05 06 07 08 09 10 11 12 13 14 15 16 17 18 19 20 21 22 23 24 25 2…" at bounding box center [145, 131] width 37 height 14
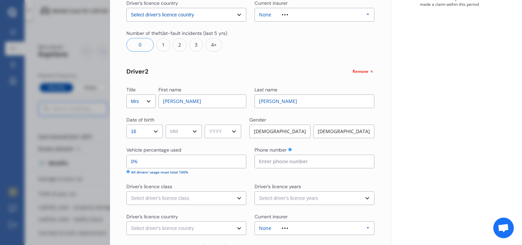
click at [188, 135] on select "MM 01 02 03 04 05 06 07 08 09 10 11 12" at bounding box center [184, 131] width 37 height 14
select select "02"
click at [167, 124] on select "MM 01 02 03 04 05 06 07 08 09 10 11 12" at bounding box center [184, 131] width 37 height 14
click at [227, 130] on select "YYYY 2009 2008 2007 2006 2005 2004 2003 2002 2001 2000 1999 1998 1997 1996 1995…" at bounding box center [223, 131] width 37 height 14
select select "1979"
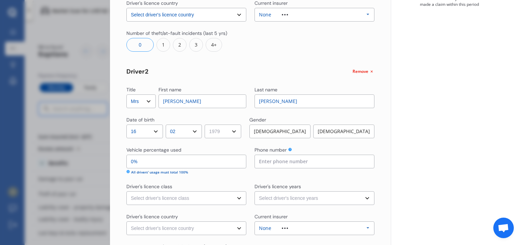
click at [207, 124] on select "YYYY 2009 2008 2007 2006 2005 2004 2003 2002 2001 2000 1999 1998 1997 1996 1995…" at bounding box center [223, 131] width 37 height 14
click at [134, 161] on input "0%" at bounding box center [187, 162] width 120 height 14
type input "91%"
type input "9%"
type input "1%"
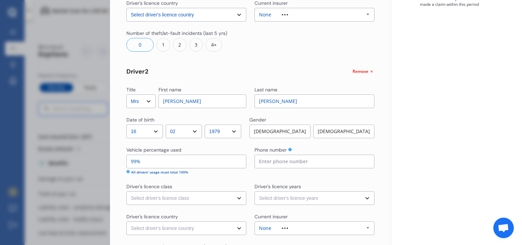
type input "99%"
click at [196, 198] on select "Select driver's licence class None Learner Restricted Full" at bounding box center [187, 198] width 120 height 14
select select "full"
click at [127, 191] on select "Select driver's licence class None Learner Restricted Full" at bounding box center [187, 198] width 120 height 14
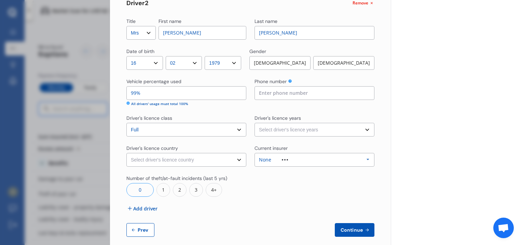
click at [189, 160] on select "Select driver's licence country [GEOGRAPHIC_DATA] [GEOGRAPHIC_DATA] [GEOGRAPHIC…" at bounding box center [187, 160] width 120 height 14
select select "[GEOGRAPHIC_DATA]"
click at [127, 153] on select "Select driver's licence country [GEOGRAPHIC_DATA] [GEOGRAPHIC_DATA] [GEOGRAPHIC…" at bounding box center [187, 160] width 120 height 14
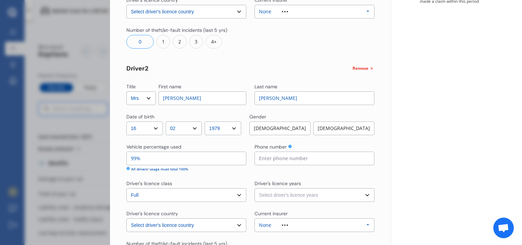
scroll to position [184, 0]
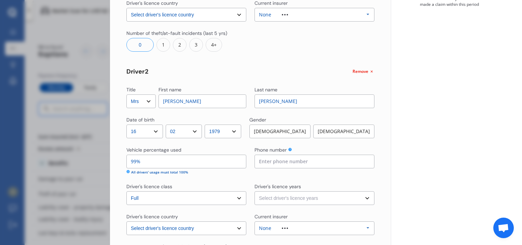
click at [358, 133] on div "[DEMOGRAPHIC_DATA]" at bounding box center [344, 131] width 61 height 14
click at [311, 161] on input at bounding box center [315, 162] width 120 height 14
type input "0212591259"
click at [317, 196] on select "Select driver's licence years Less than 1 year 1-2 years 2-4 years More than 4 …" at bounding box center [315, 198] width 120 height 14
select select "more than 4 years"
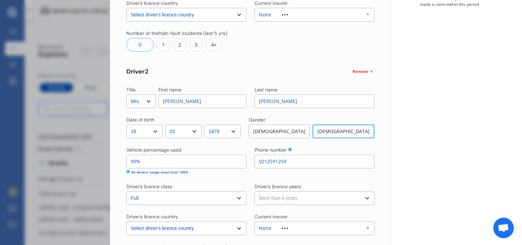
click at [255, 191] on select "Select driver's licence years Less than 1 year 1-2 years 2-4 years More than 4 …" at bounding box center [315, 198] width 120 height 14
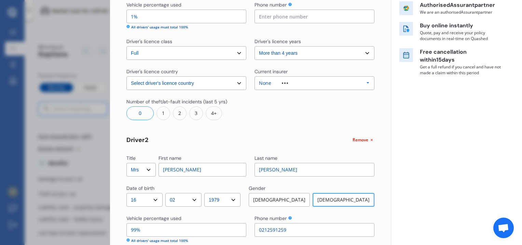
scroll to position [82, 0]
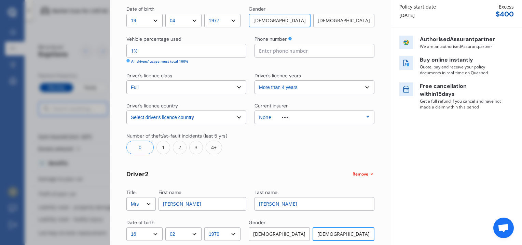
click at [306, 117] on div "None Allianz AAI AMI IAG - NZI/State Lumley Vero Unknown Other Insurer None Pro…" at bounding box center [315, 117] width 120 height 14
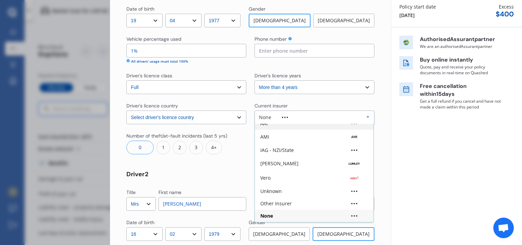
scroll to position [0, 0]
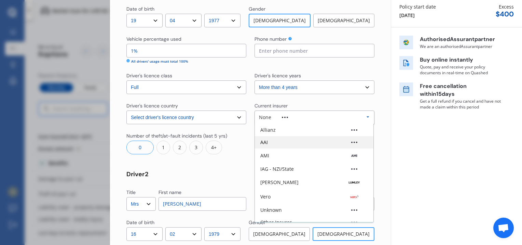
click at [280, 144] on div "AAI" at bounding box center [315, 142] width 108 height 5
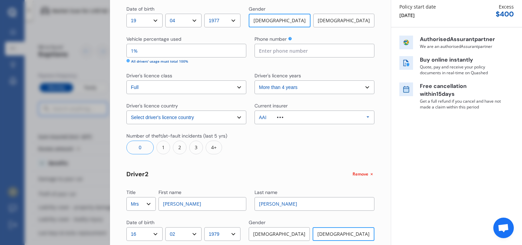
click at [322, 149] on div at bounding box center [315, 143] width 120 height 22
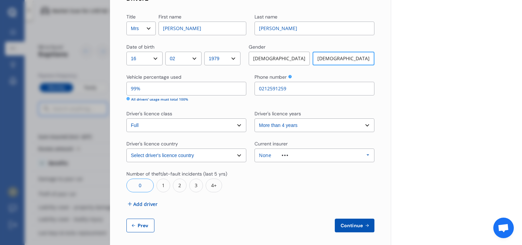
scroll to position [261, 0]
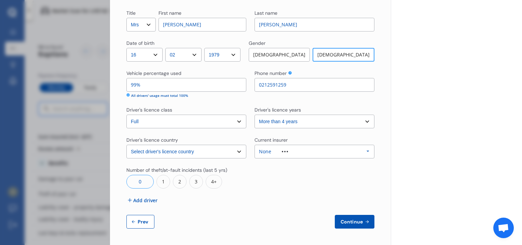
click at [345, 223] on span "Continue" at bounding box center [352, 221] width 25 height 5
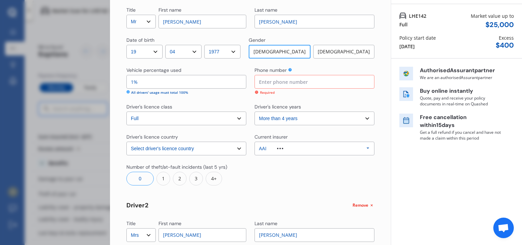
scroll to position [49, 0]
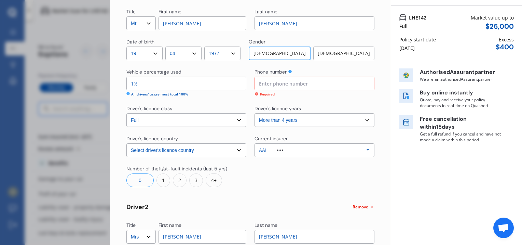
click at [300, 83] on input at bounding box center [315, 84] width 120 height 14
type input "0211087755"
click at [337, 174] on div at bounding box center [315, 176] width 120 height 22
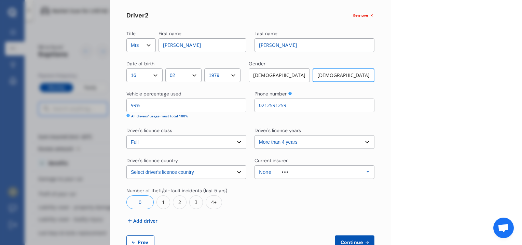
scroll to position [261, 0]
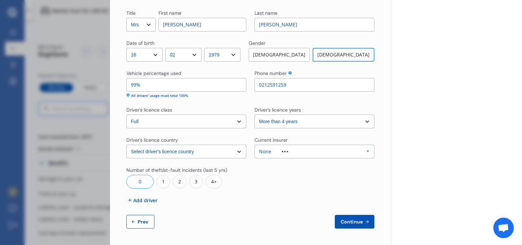
click at [346, 220] on span "Continue" at bounding box center [352, 221] width 25 height 5
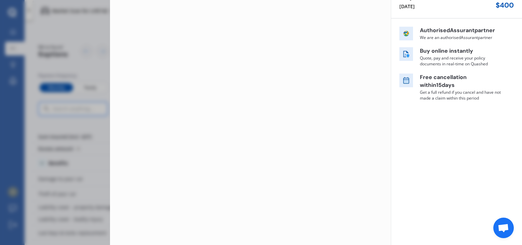
scroll to position [0, 0]
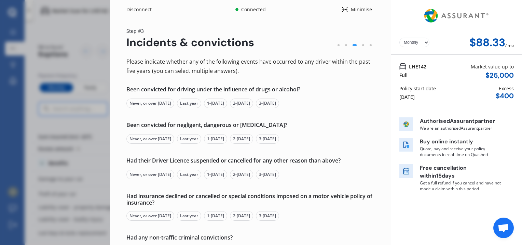
click at [146, 104] on div "Never, or over [DATE]" at bounding box center [151, 103] width 48 height 10
click at [147, 137] on div "Never, or over [DATE]" at bounding box center [151, 139] width 48 height 10
click at [147, 171] on div "Never, or over [DATE]" at bounding box center [151, 175] width 48 height 10
drag, startPoint x: 146, startPoint y: 172, endPoint x: 149, endPoint y: 219, distance: 47.3
click at [149, 219] on div "Never, or over [DATE]" at bounding box center [151, 216] width 48 height 10
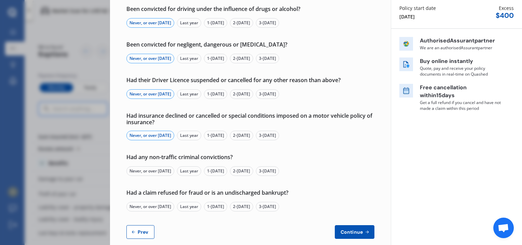
scroll to position [91, 0]
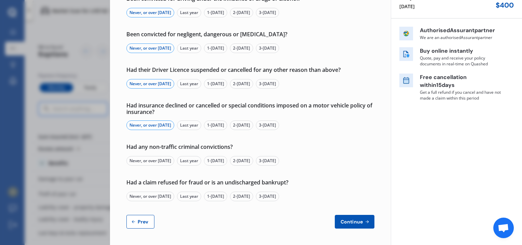
click at [157, 160] on div "Never, or over [DATE]" at bounding box center [151, 161] width 48 height 10
click at [151, 197] on div "Never, or over [DATE]" at bounding box center [151, 196] width 48 height 10
click at [361, 223] on span "Continue" at bounding box center [352, 221] width 25 height 5
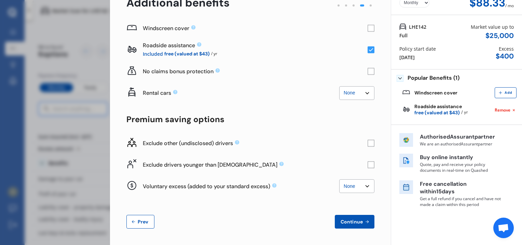
scroll to position [0, 0]
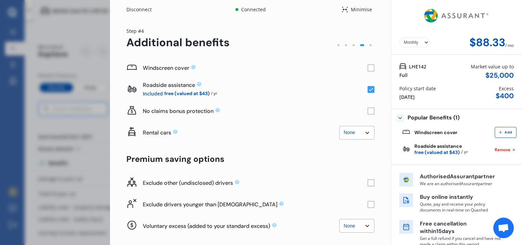
click at [369, 67] on rect at bounding box center [371, 68] width 7 height 7
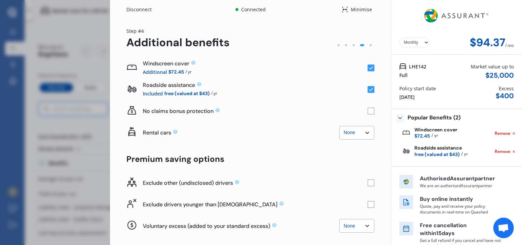
click at [369, 89] on rect at bounding box center [371, 89] width 7 height 7
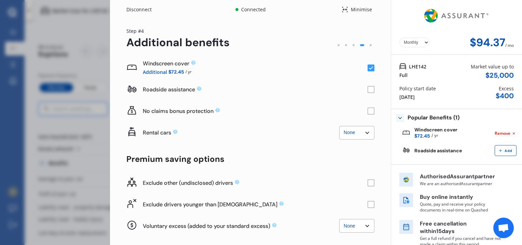
click at [369, 89] on rect at bounding box center [371, 89] width 7 height 7
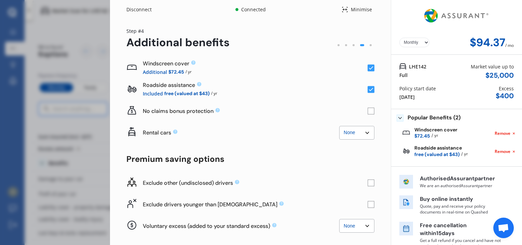
click at [369, 110] on rect at bounding box center [371, 111] width 7 height 7
click at [357, 136] on select "None $2,500 $5,000" at bounding box center [357, 133] width 35 height 14
click at [316, 128] on div "Rental cars None $2,500 $5,000" at bounding box center [241, 132] width 197 height 16
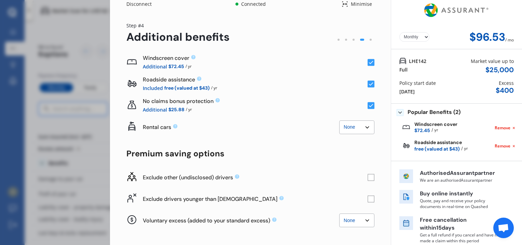
scroll to position [40, 0]
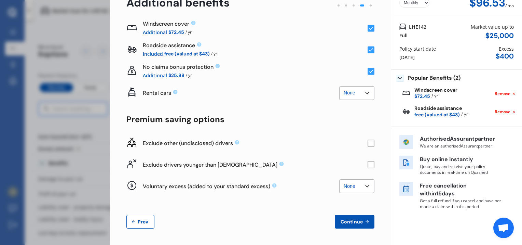
click at [345, 220] on span "Continue" at bounding box center [352, 221] width 25 height 5
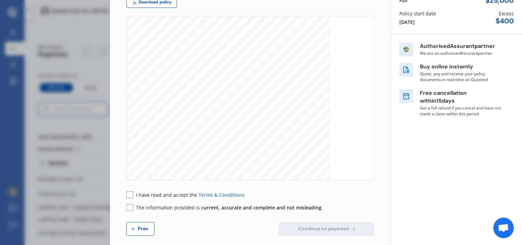
scroll to position [82, 0]
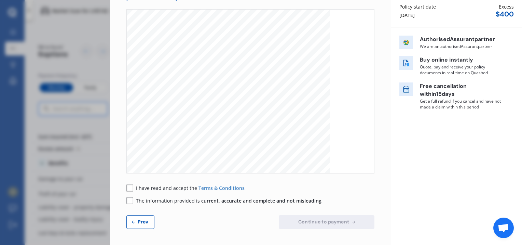
drag, startPoint x: 522, startPoint y: 190, endPoint x: 517, endPoint y: 125, distance: 64.9
click at [517, 125] on div "Disconnect Connected Minimise Yearly Monthly $97.37 / mo Step # 5 Policy wordin…" at bounding box center [316, 122] width 412 height 245
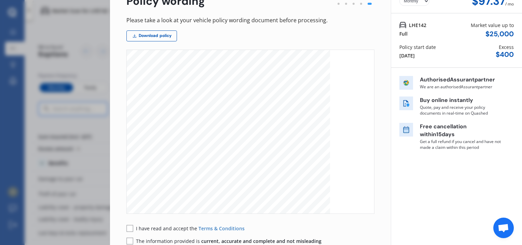
scroll to position [0, 0]
